Goal: Communication & Community: Answer question/provide support

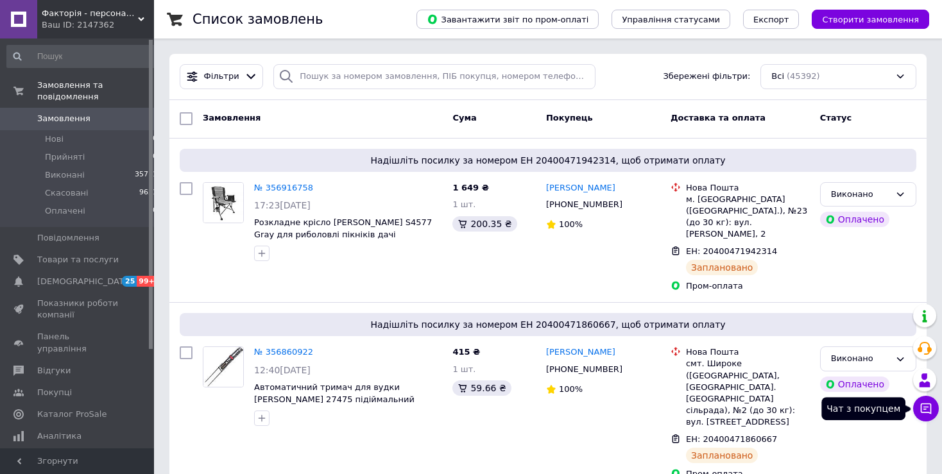
click at [928, 407] on icon at bounding box center [926, 409] width 11 height 11
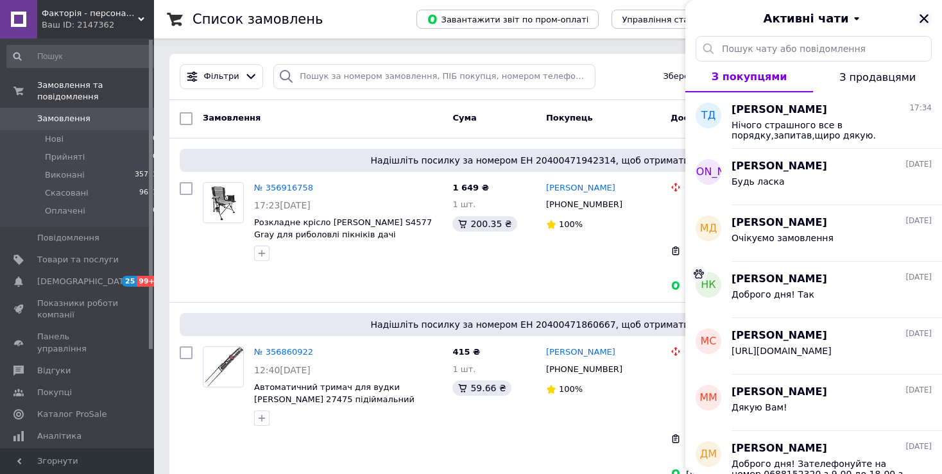
click at [920, 19] on icon "Закрити" at bounding box center [924, 19] width 12 height 12
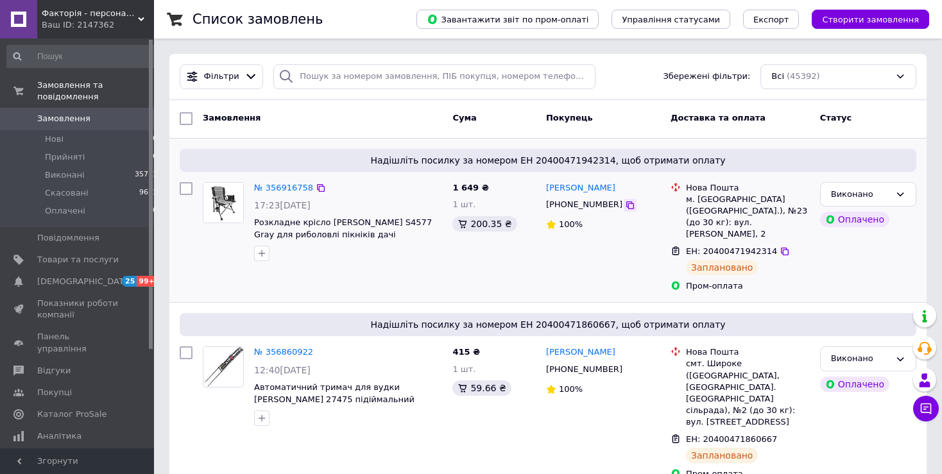
click at [625, 205] on icon at bounding box center [630, 205] width 10 height 10
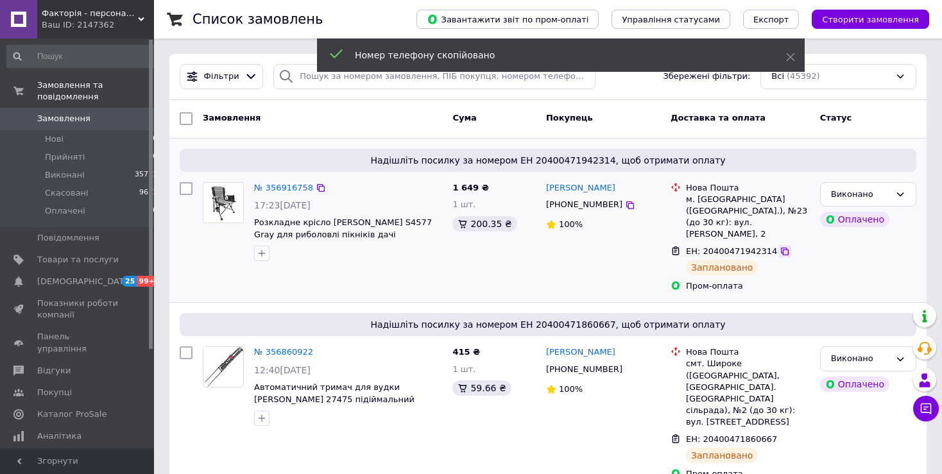
click at [780, 246] on icon at bounding box center [785, 251] width 10 height 10
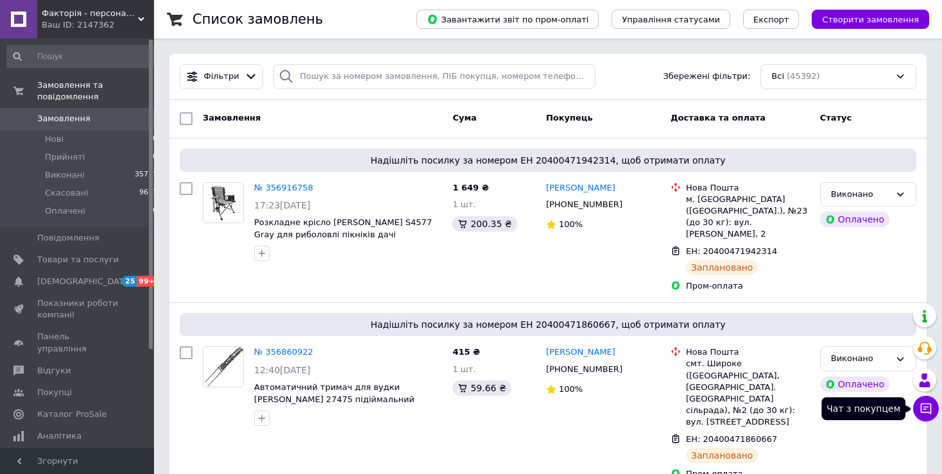
click at [927, 413] on icon at bounding box center [926, 408] width 13 height 13
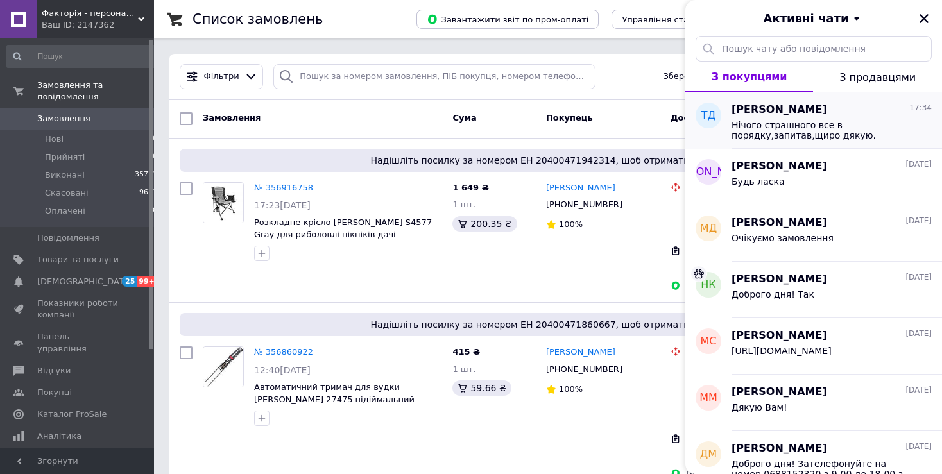
click at [770, 128] on span "Нічого страшного все в порядку,запитав,щиро дякую." at bounding box center [823, 130] width 182 height 21
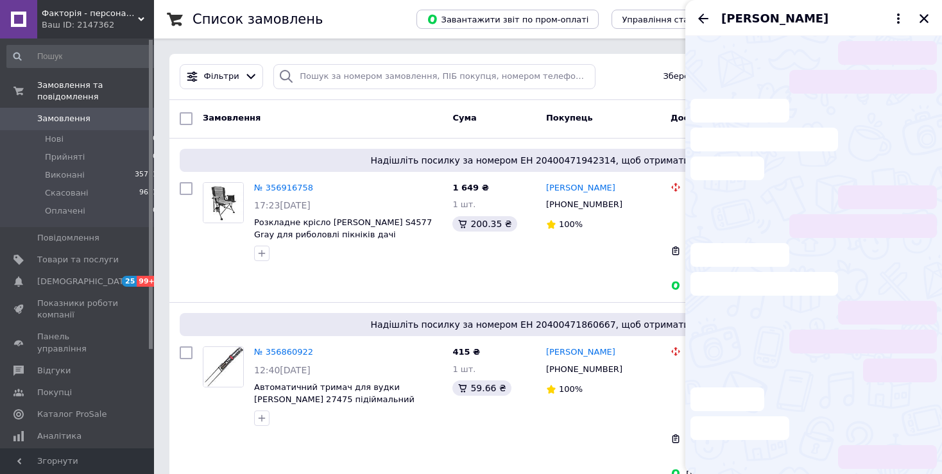
scroll to position [898, 0]
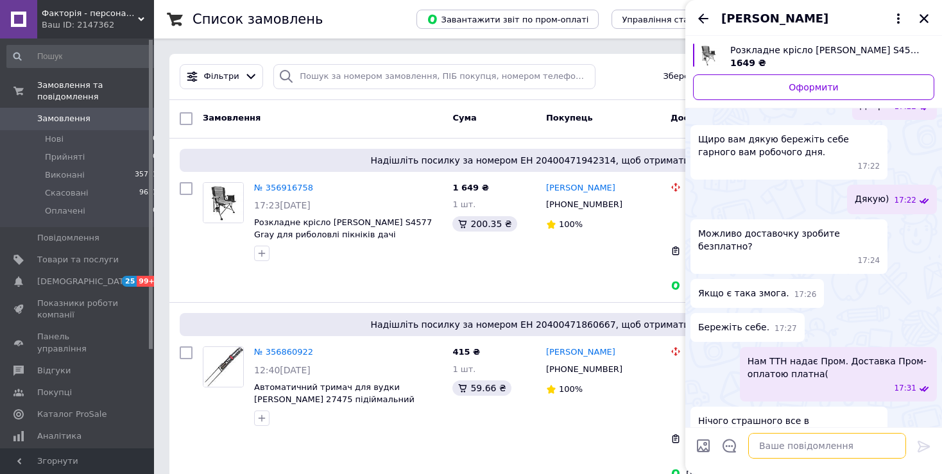
click at [767, 450] on textarea at bounding box center [827, 446] width 158 height 26
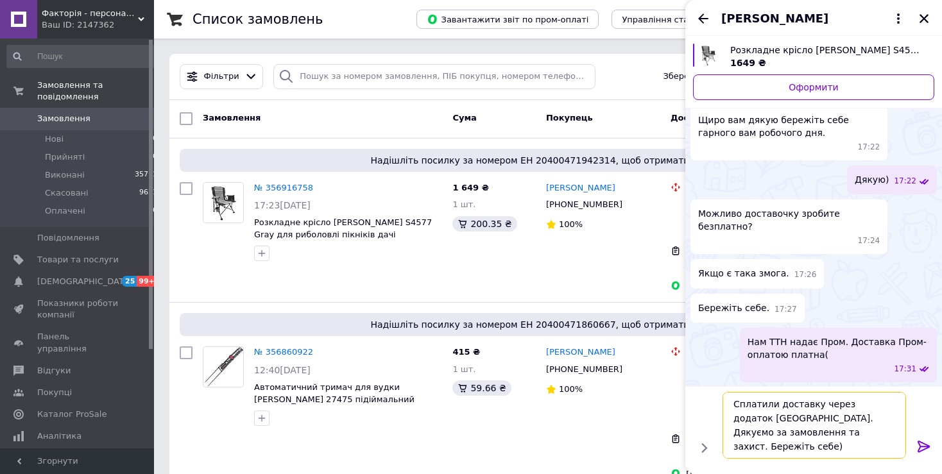
scroll to position [907, 0]
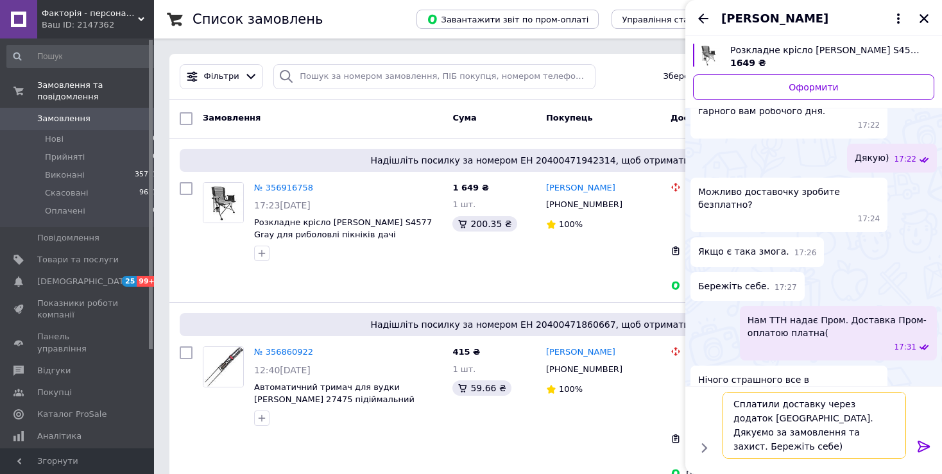
type textarea "Сплатили доставку через додаток Нової пошти. Дякуємо за замовлення та захист. Б…"
click at [918, 449] on icon at bounding box center [923, 446] width 15 height 15
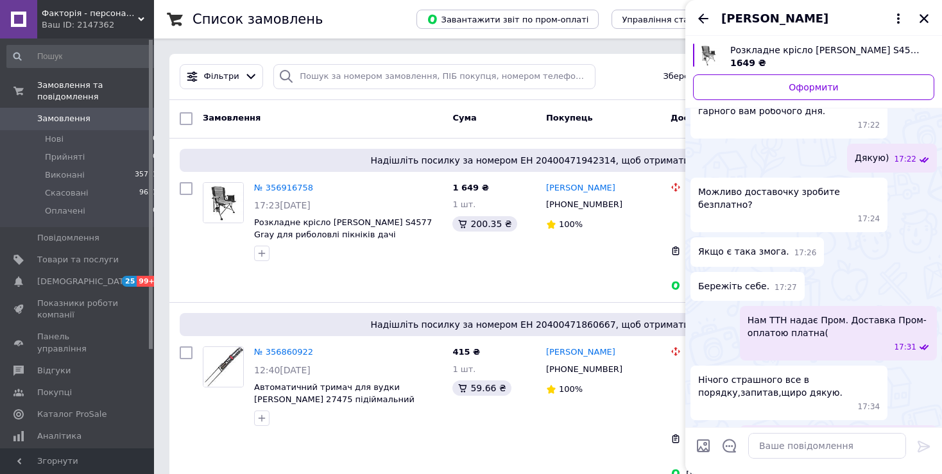
scroll to position [938, 0]
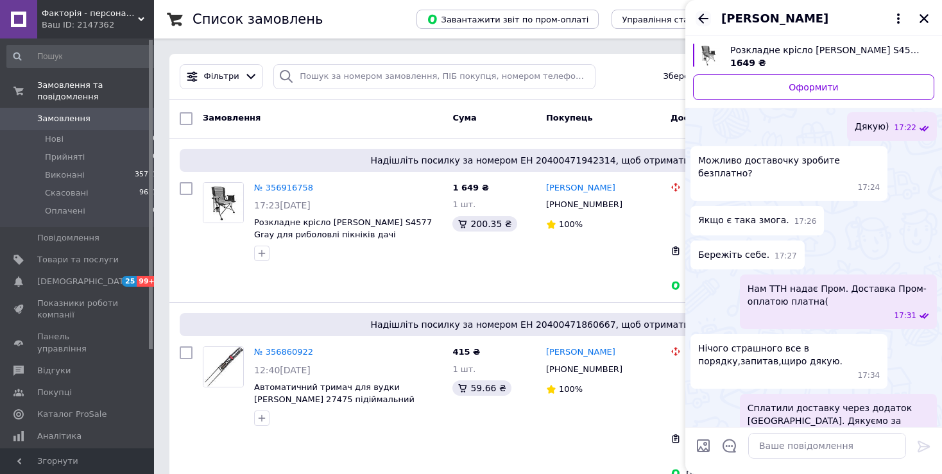
click at [706, 17] on icon "Назад" at bounding box center [703, 18] width 15 height 15
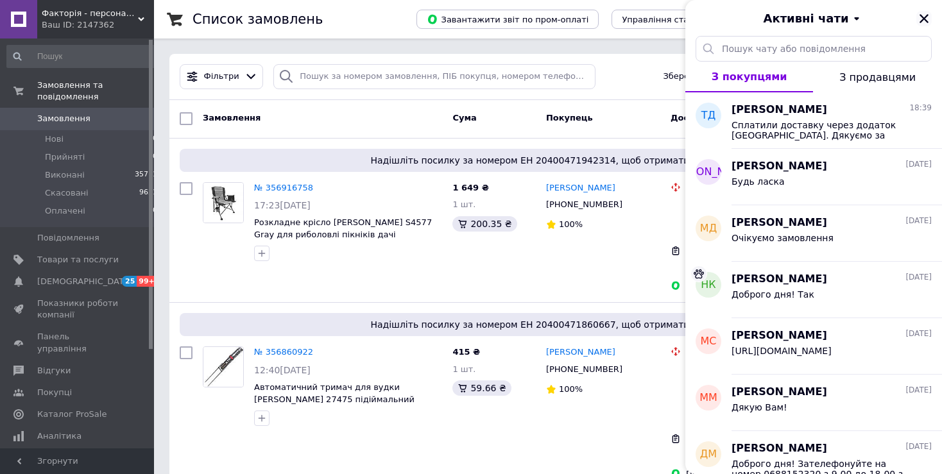
click at [918, 17] on button "Закрити" at bounding box center [923, 18] width 15 height 15
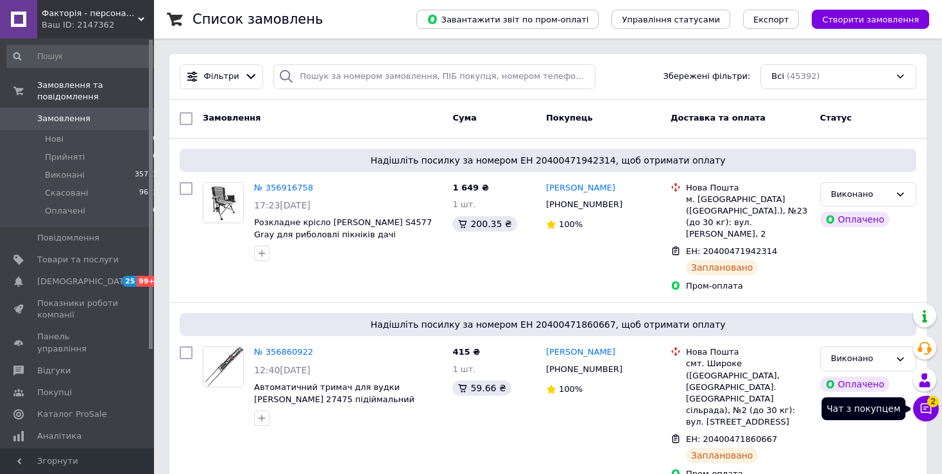
click at [928, 407] on icon at bounding box center [926, 409] width 11 height 11
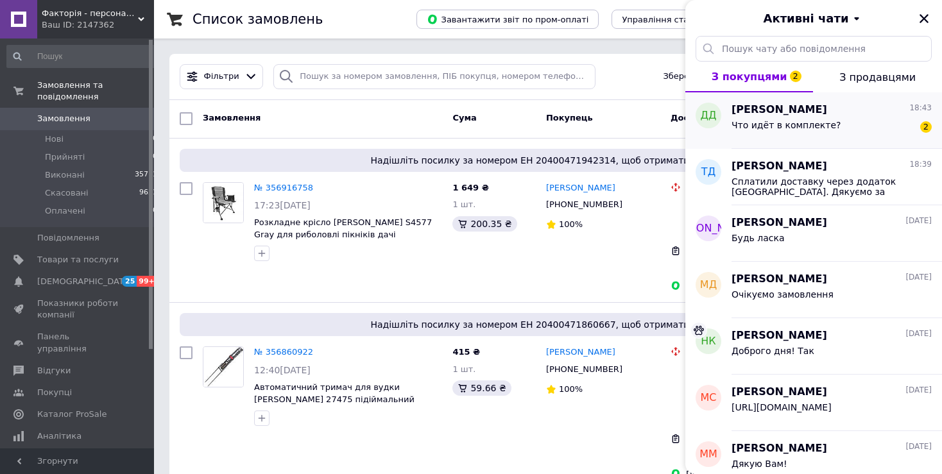
click at [742, 118] on div "Что идёт в комплекте? 2" at bounding box center [832, 127] width 200 height 21
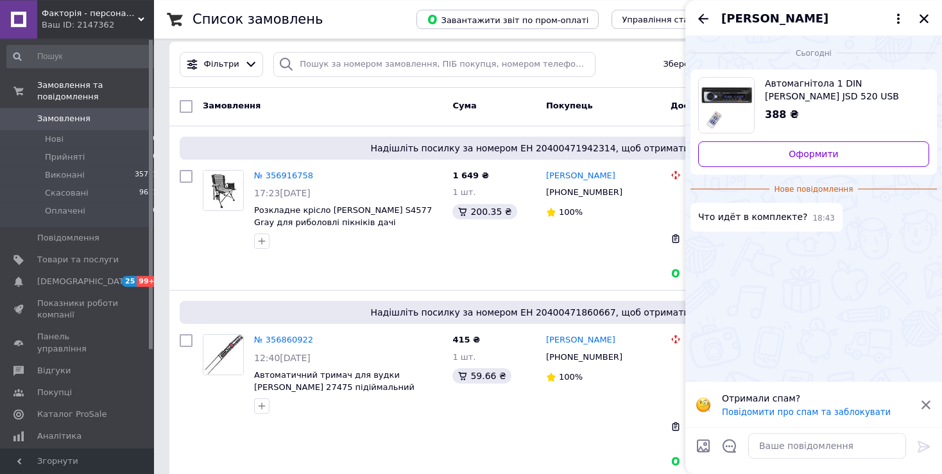
scroll to position [0, 0]
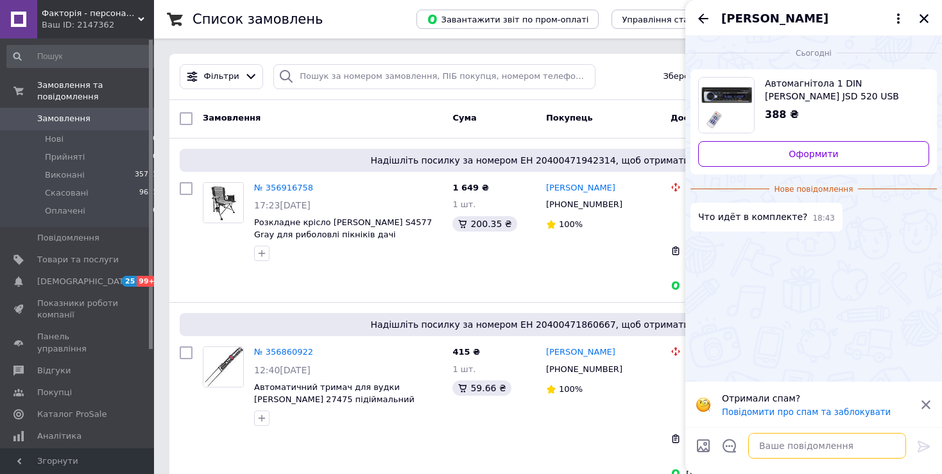
click at [789, 448] on textarea at bounding box center [827, 446] width 158 height 26
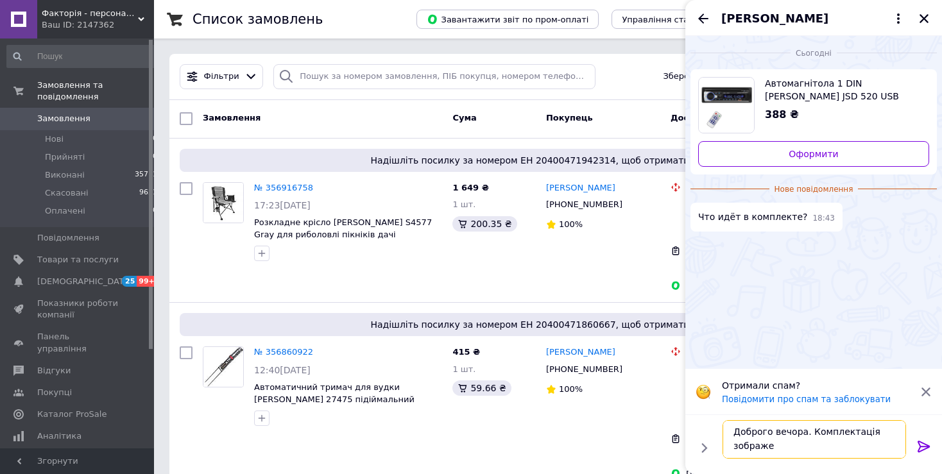
scroll to position [1, 0]
type textarea "Доброго вечора. Комплектація зображена на останньому фото."
click at [921, 443] on icon at bounding box center [924, 447] width 12 height 12
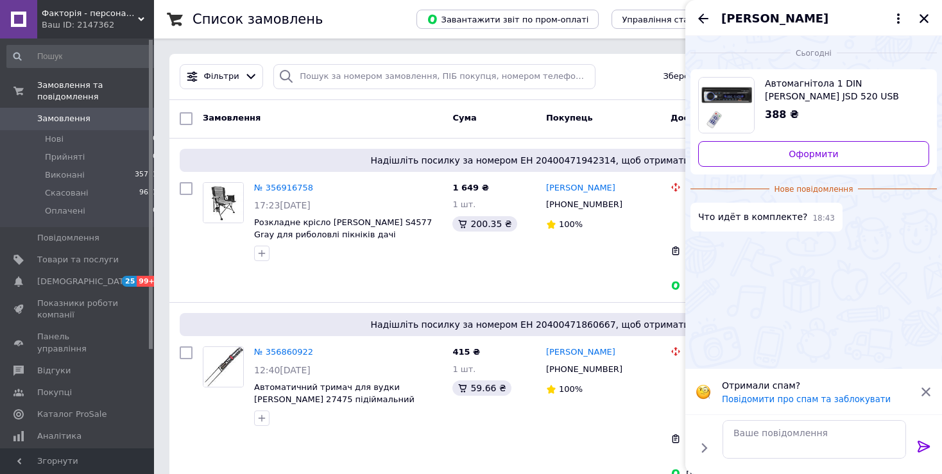
scroll to position [0, 0]
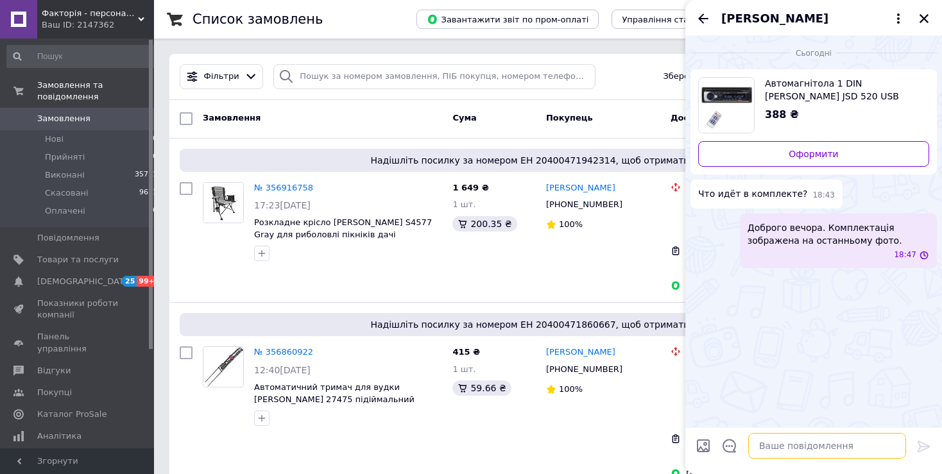
click at [785, 449] on textarea at bounding box center [827, 446] width 158 height 26
type textarea "Магнітола, фішка, кріплення, пульт."
click at [926, 443] on icon at bounding box center [923, 446] width 15 height 15
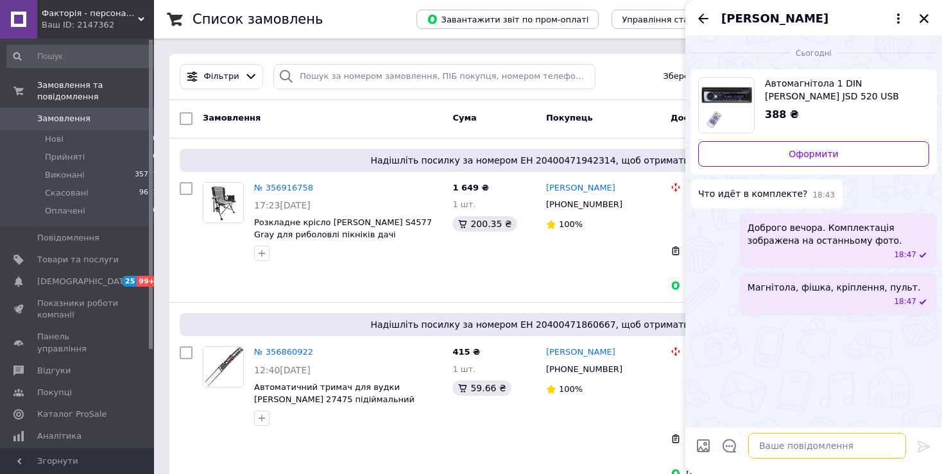
click at [766, 448] on textarea at bounding box center [827, 446] width 158 height 26
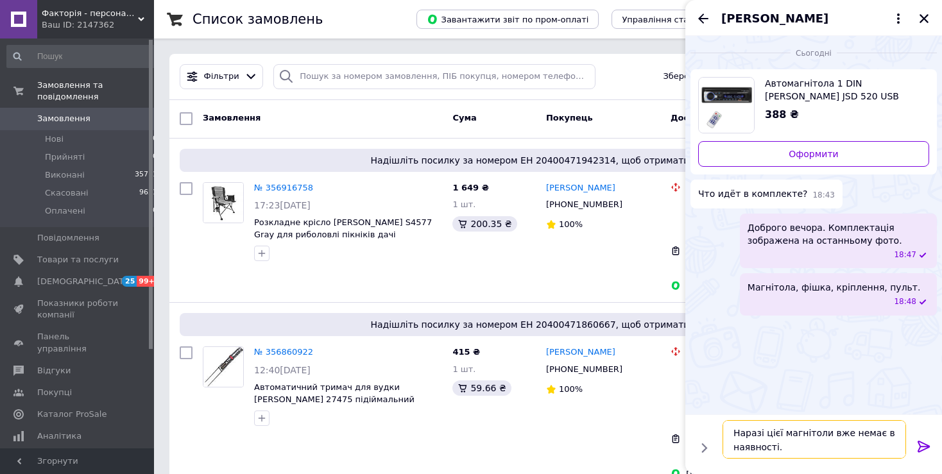
type textarea "Наразі цієї магнітоли вже немає в наявності."
click at [920, 445] on icon at bounding box center [924, 447] width 12 height 12
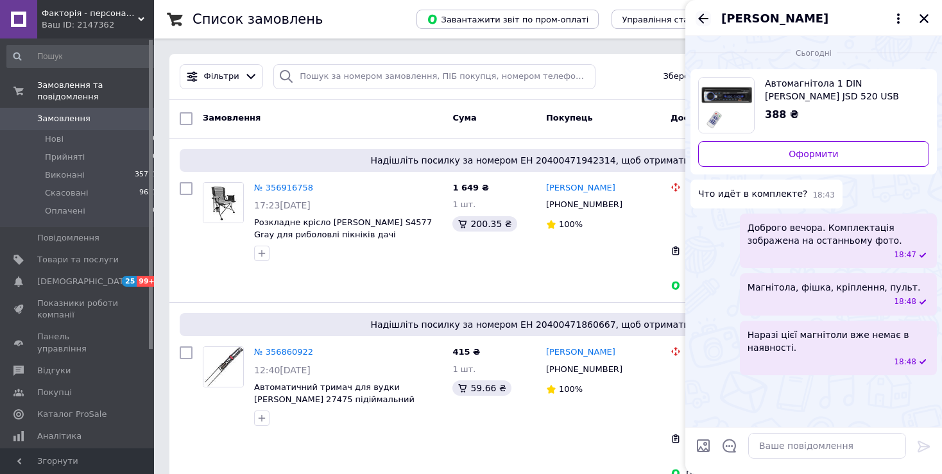
click at [699, 17] on icon "Назад" at bounding box center [703, 18] width 15 height 15
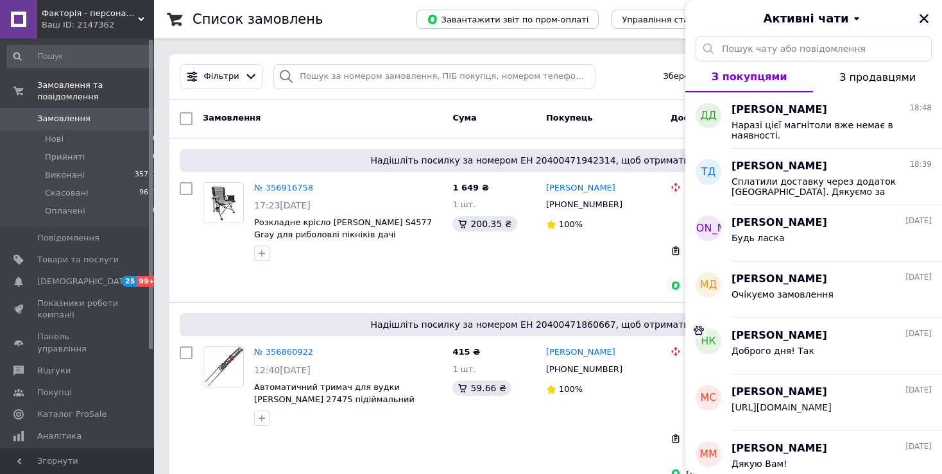
click at [924, 18] on icon "Закрити" at bounding box center [924, 18] width 9 height 9
